Goal: Task Accomplishment & Management: Manage account settings

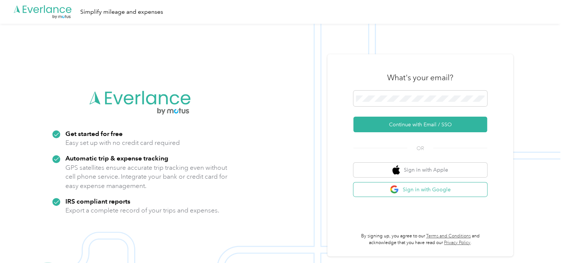
click at [406, 186] on button "Sign in with Google" at bounding box center [421, 190] width 134 height 15
